Goal: Transaction & Acquisition: Purchase product/service

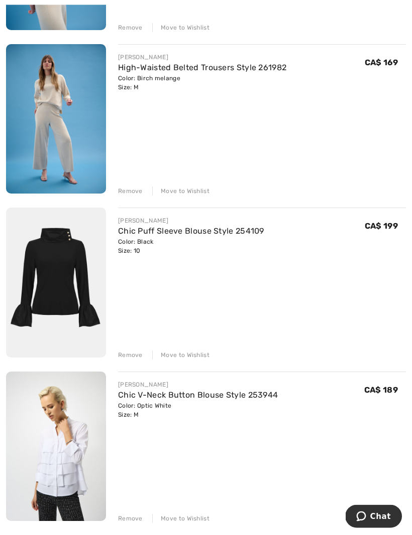
scroll to position [268, 0]
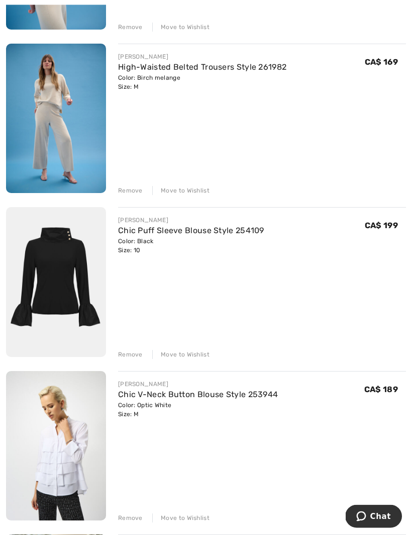
click at [66, 277] on img at bounding box center [56, 283] width 100 height 150
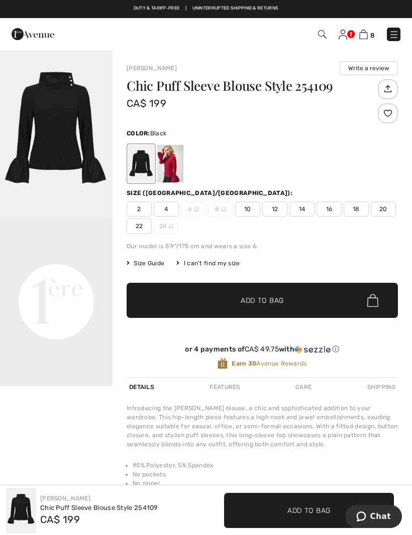
click at [66, 274] on video "Your browser does not support the video tag." at bounding box center [56, 246] width 112 height 56
click at [58, 274] on video "Your browser does not support the video tag." at bounding box center [56, 246] width 112 height 56
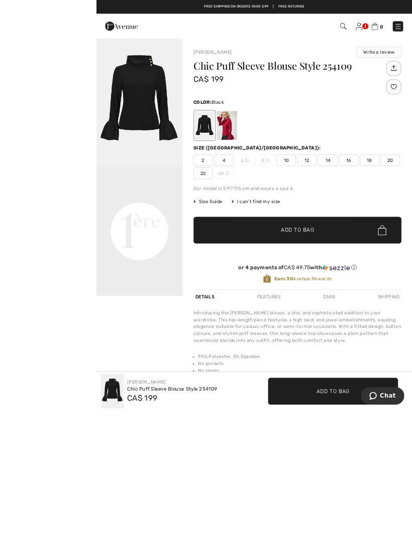
scroll to position [28, 0]
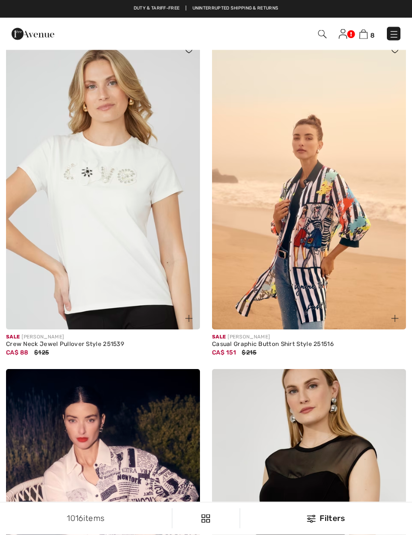
scroll to position [2141, 0]
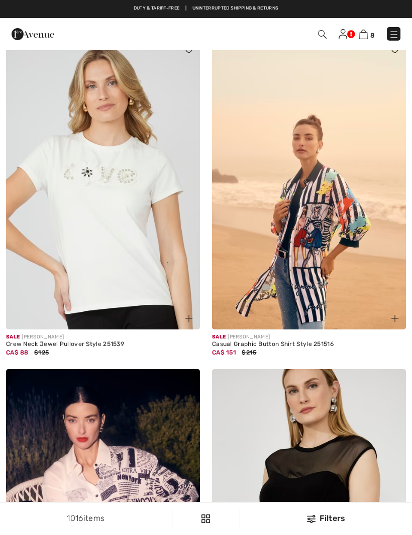
click at [363, 35] on img at bounding box center [363, 35] width 9 height 10
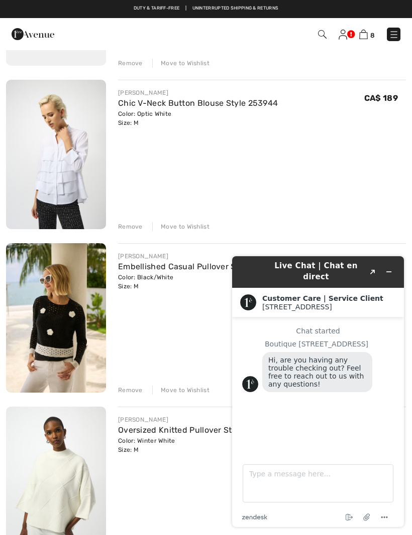
scroll to position [560, 0]
